Goal: Task Accomplishment & Management: Manage account settings

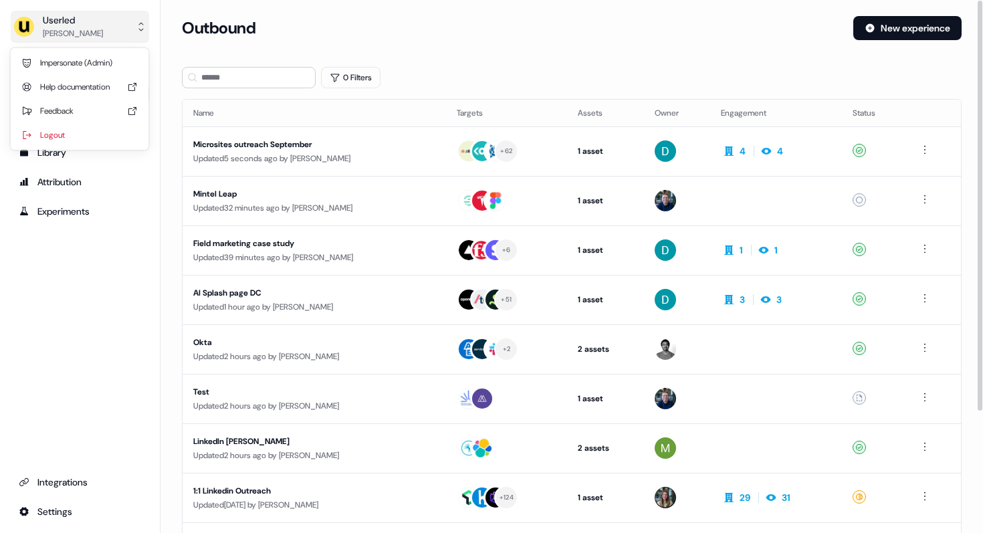
click at [114, 35] on button "Userled [PERSON_NAME]" at bounding box center [80, 27] width 138 height 32
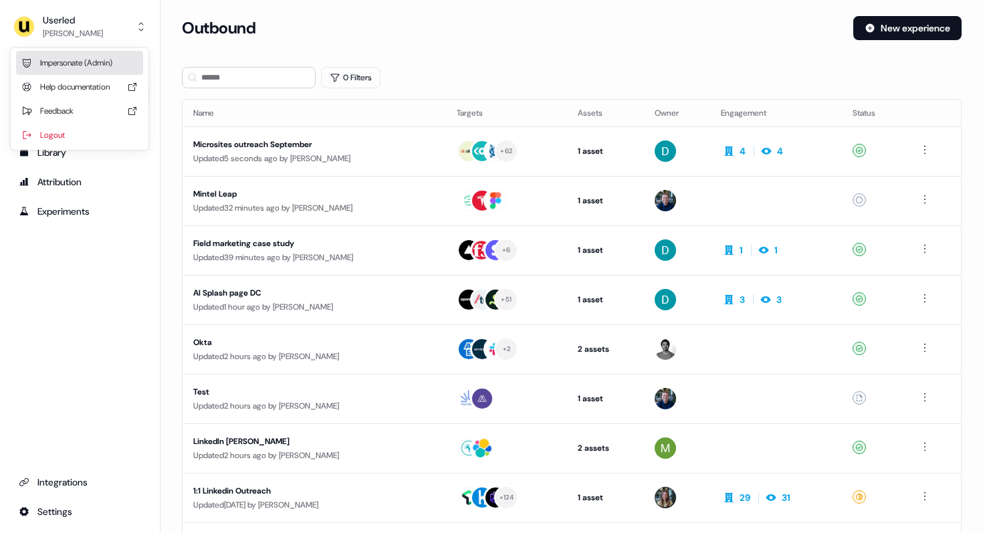
click at [100, 69] on div "Impersonate (Admin)" at bounding box center [79, 63] width 127 height 24
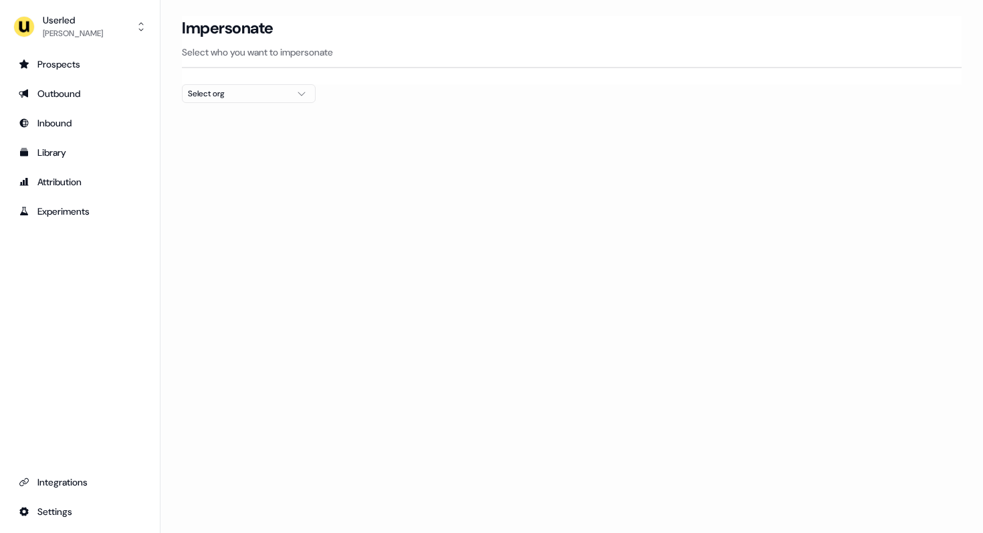
click at [241, 93] on div "Select org" at bounding box center [238, 93] width 100 height 13
type input "****"
click at [221, 146] on div "PartnerVista" at bounding box center [249, 141] width 132 height 21
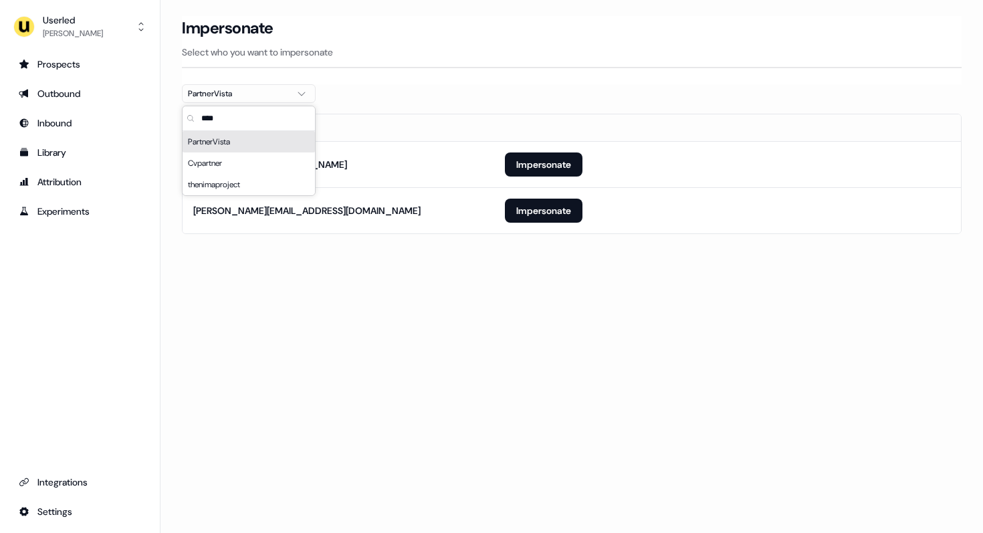
click at [445, 299] on div "Loading... Impersonate Select who you want to impersonate PartnerVista Email ho…" at bounding box center [571, 266] width 822 height 533
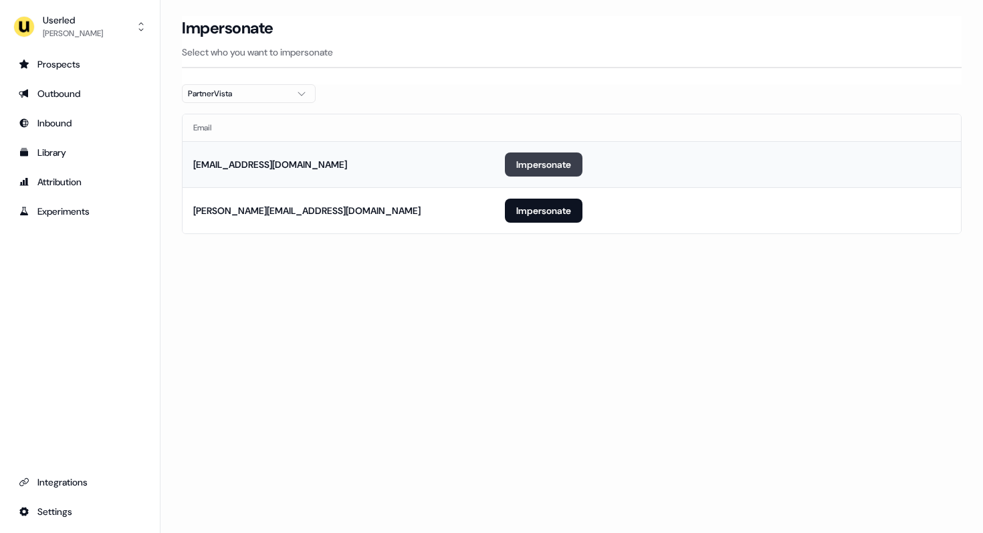
click at [534, 162] on button "Impersonate" at bounding box center [544, 164] width 78 height 24
